Goal: Transaction & Acquisition: Purchase product/service

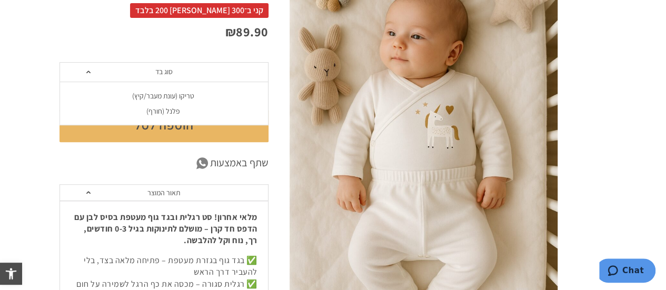
click at [150, 94] on div "טריקו (עונת מעבר/קיץ)" at bounding box center [163, 96] width 209 height 9
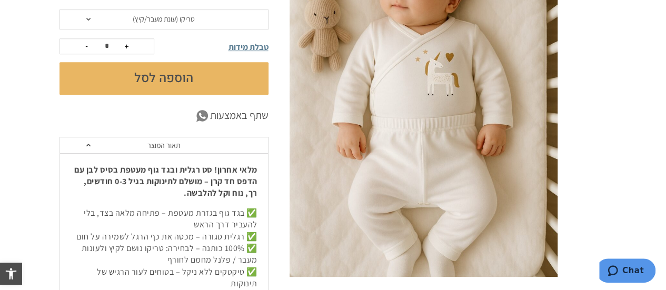
scroll to position [211, 0]
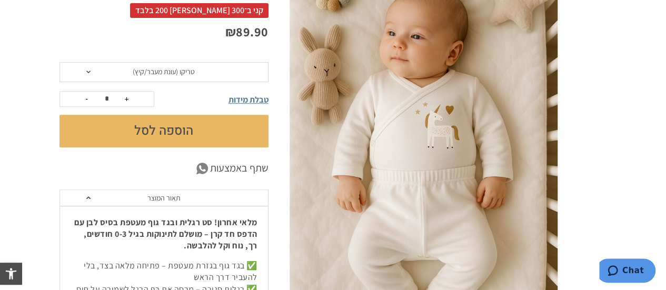
click at [156, 133] on button "הוספה לסל" at bounding box center [163, 131] width 209 height 33
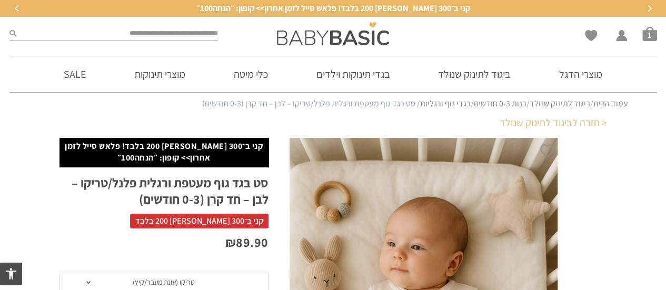
click at [595, 123] on link "< חזרה לביגוד לתינוק שנולד" at bounding box center [553, 122] width 107 height 15
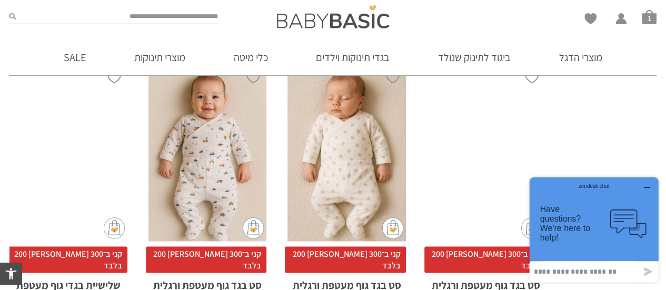
scroll to position [1069, 0]
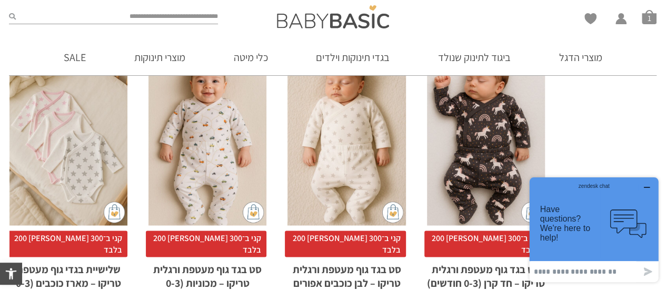
click at [356, 134] on div "x הוספה לסל" at bounding box center [346, 136] width 118 height 177
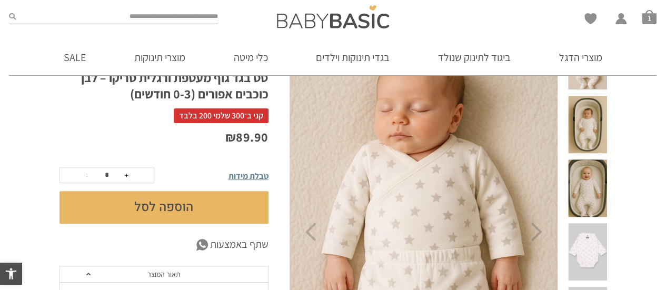
click at [585, 223] on span at bounding box center [587, 251] width 38 height 57
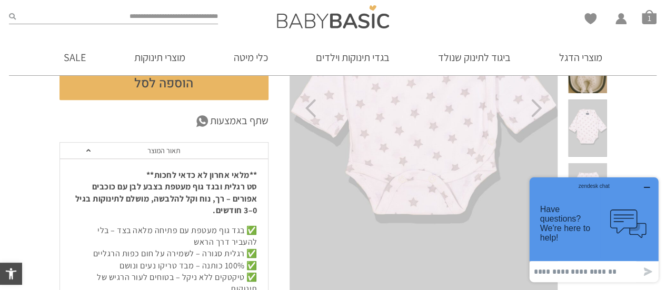
scroll to position [263, 0]
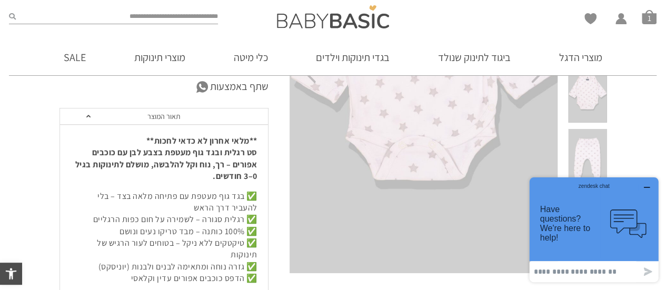
drag, startPoint x: 646, startPoint y: 186, endPoint x: 1166, endPoint y: 360, distance: 547.9
click at [646, 186] on icon "button" at bounding box center [647, 187] width 8 height 8
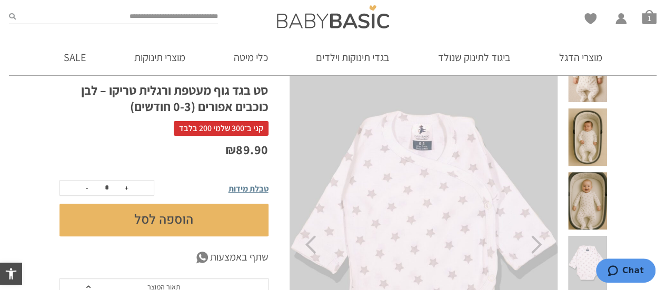
scroll to position [53, 0]
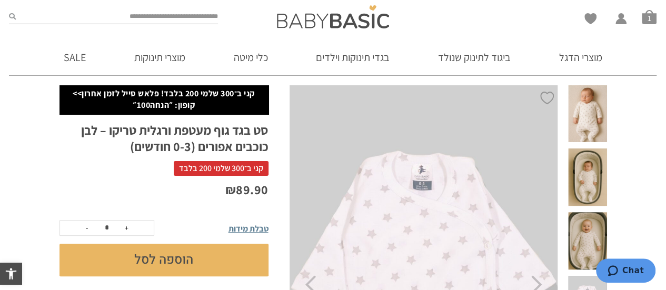
click at [153, 261] on button "הוספה לסל" at bounding box center [163, 260] width 209 height 33
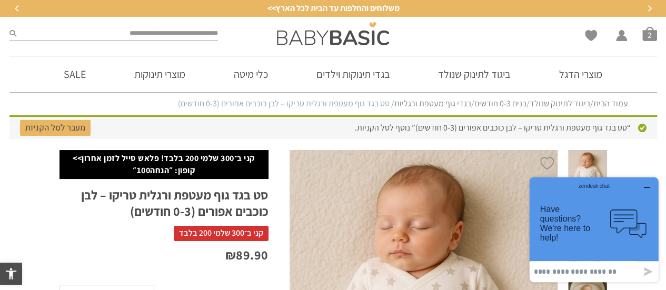
click at [650, 185] on icon "button" at bounding box center [647, 187] width 8 height 8
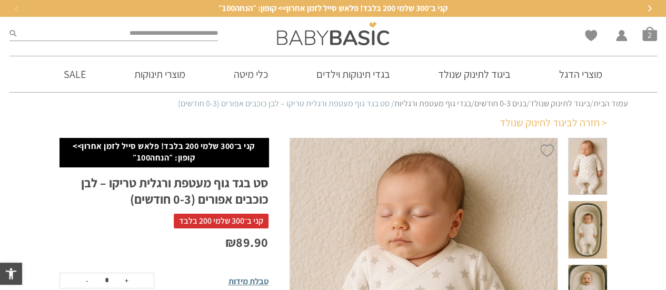
click at [594, 121] on link "< חזרה לביגוד לתינוק שנולד" at bounding box center [553, 122] width 107 height 15
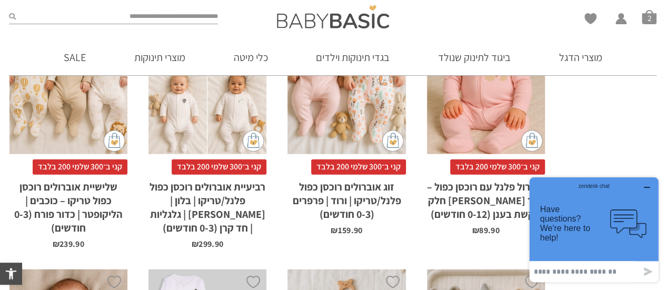
scroll to position [1385, 0]
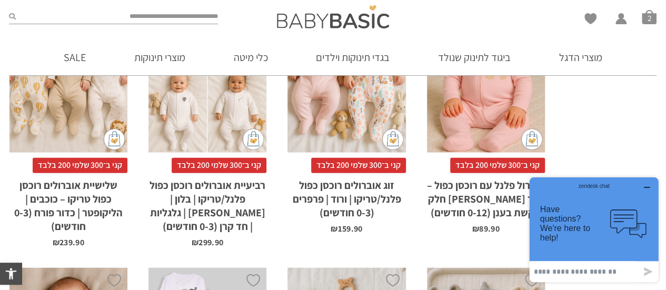
click at [645, 184] on div "zendesk chat" at bounding box center [593, 184] width 103 height 11
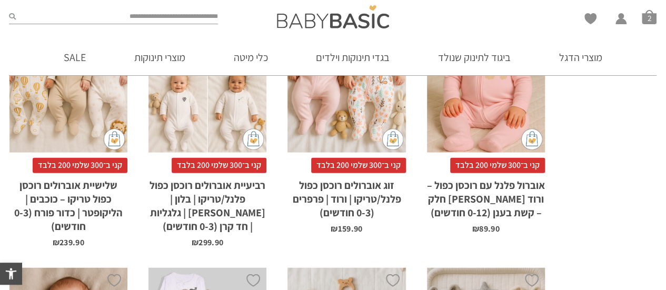
scroll to position [0, 0]
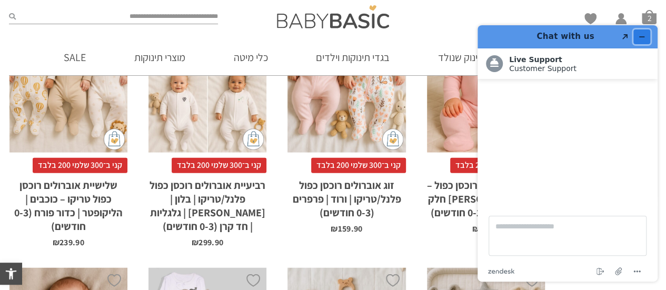
click at [640, 35] on icon "Minimise widget" at bounding box center [641, 36] width 7 height 7
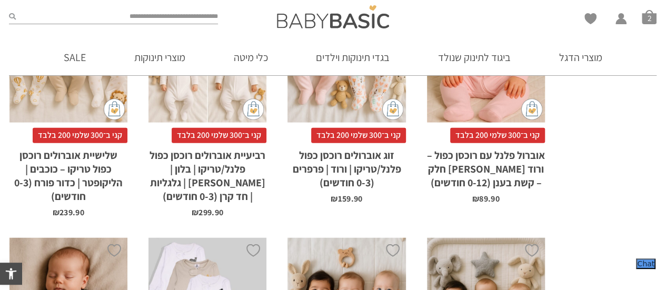
scroll to position [1490, 0]
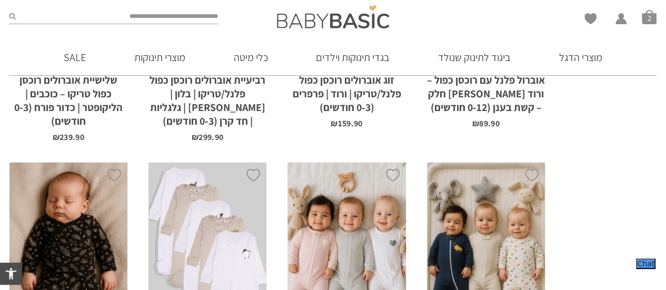
drag, startPoint x: 18, startPoint y: 8, endPoint x: 629, endPoint y: 189, distance: 636.3
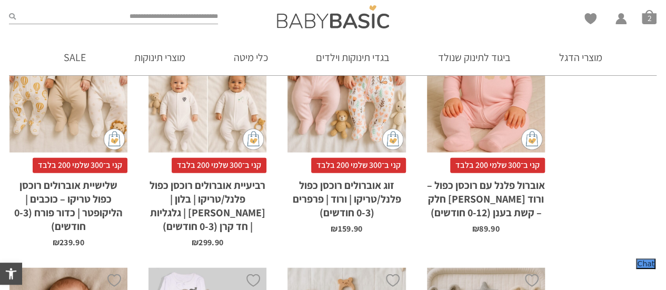
scroll to position [1333, 0]
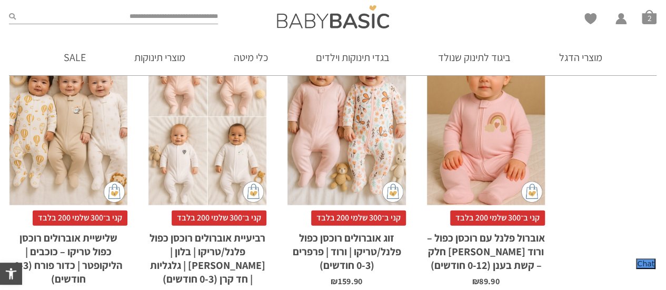
click at [493, 140] on div "x בחירת מידה 0-3m 3-6m 6-12m" at bounding box center [486, 116] width 118 height 177
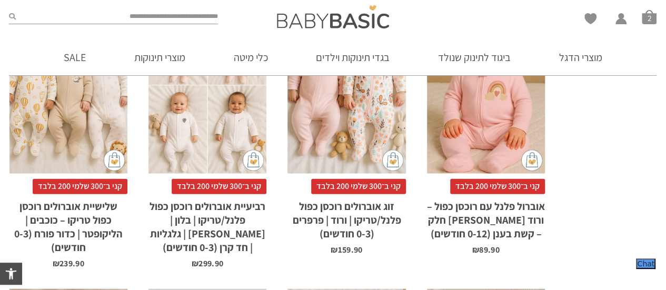
scroll to position [1385, 0]
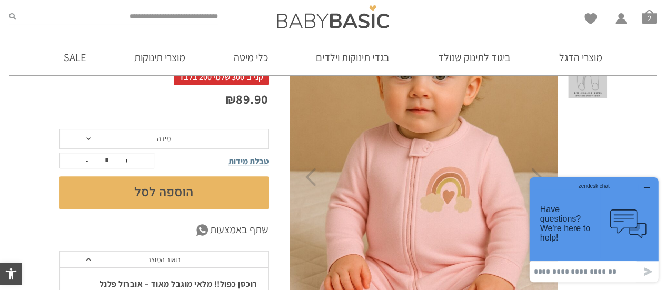
scroll to position [158, 0]
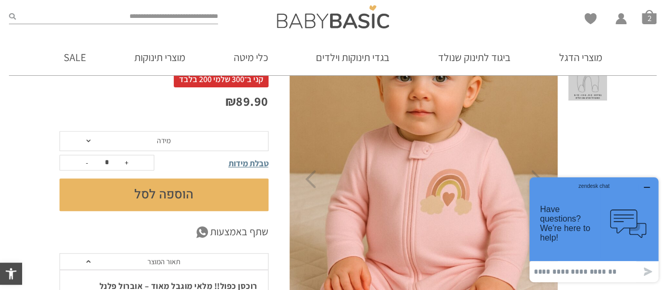
click at [90, 131] on span "מידה" at bounding box center [163, 141] width 209 height 20
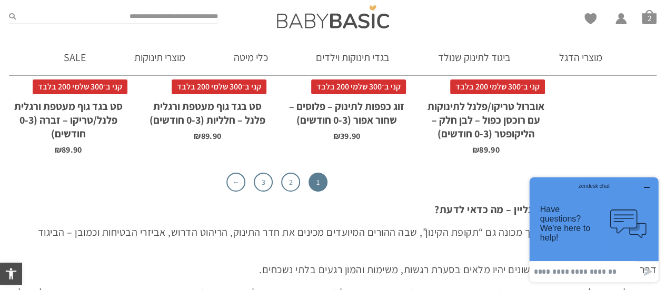
scroll to position [3491, 0]
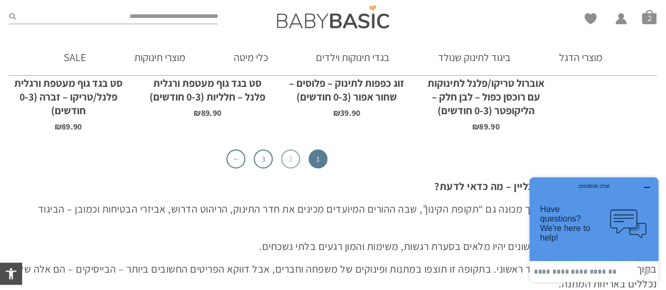
click at [287, 160] on link "2" at bounding box center [290, 159] width 19 height 19
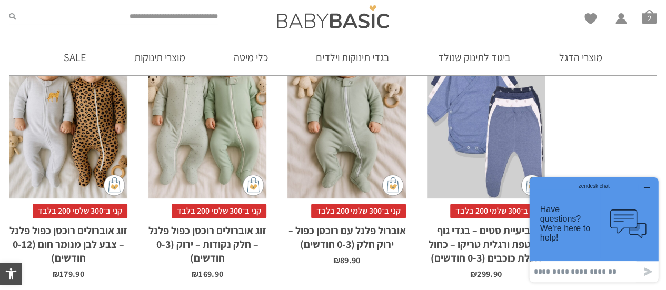
scroll to position [3001, 0]
